Goal: Task Accomplishment & Management: Manage account settings

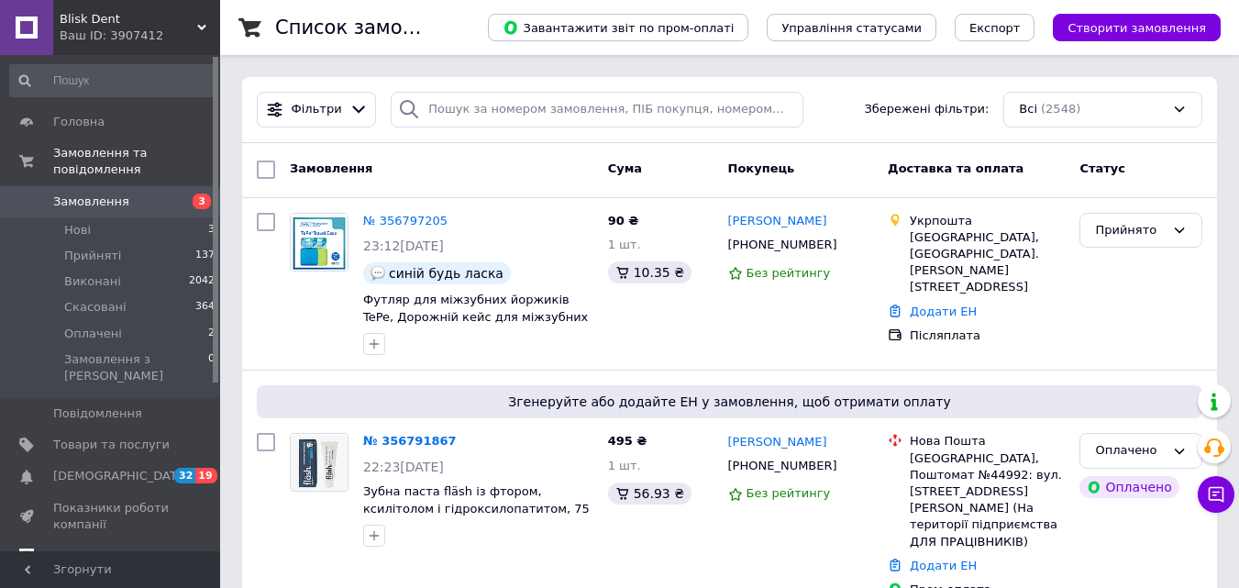
click at [87, 540] on link "Відгуки" at bounding box center [113, 555] width 226 height 31
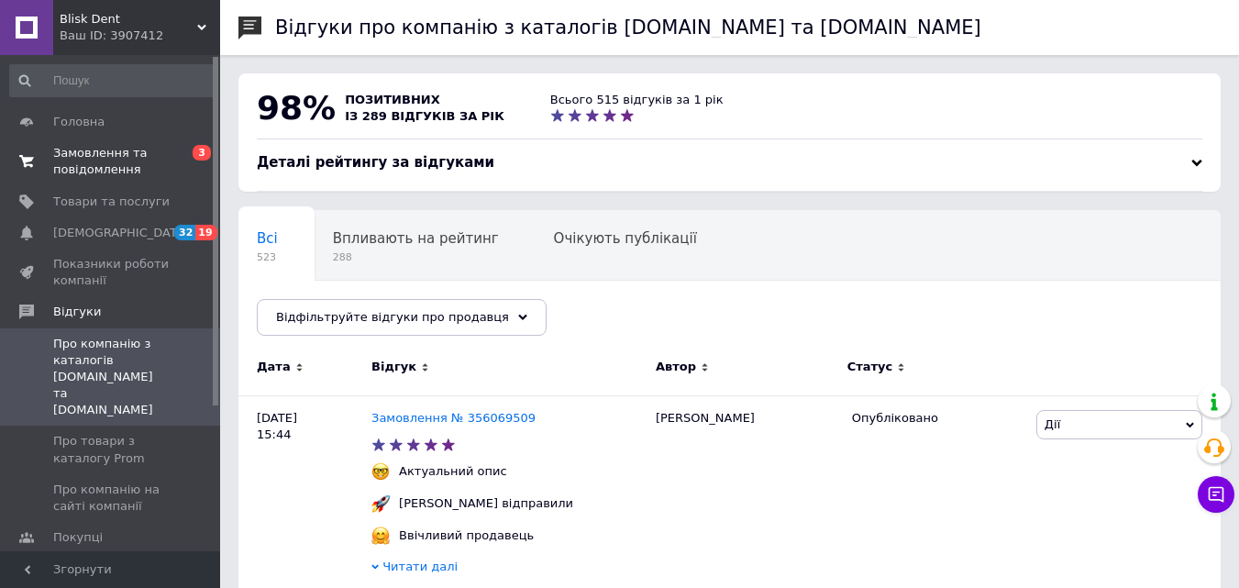
click at [104, 161] on span "Замовлення та повідомлення" at bounding box center [111, 161] width 116 height 33
